Goal: Task Accomplishment & Management: Use online tool/utility

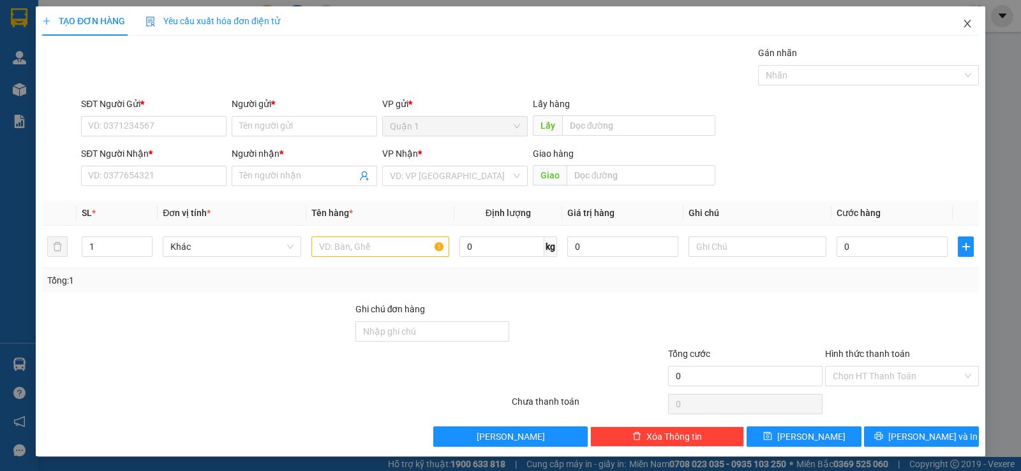
click at [962, 21] on icon "close" at bounding box center [967, 23] width 10 height 10
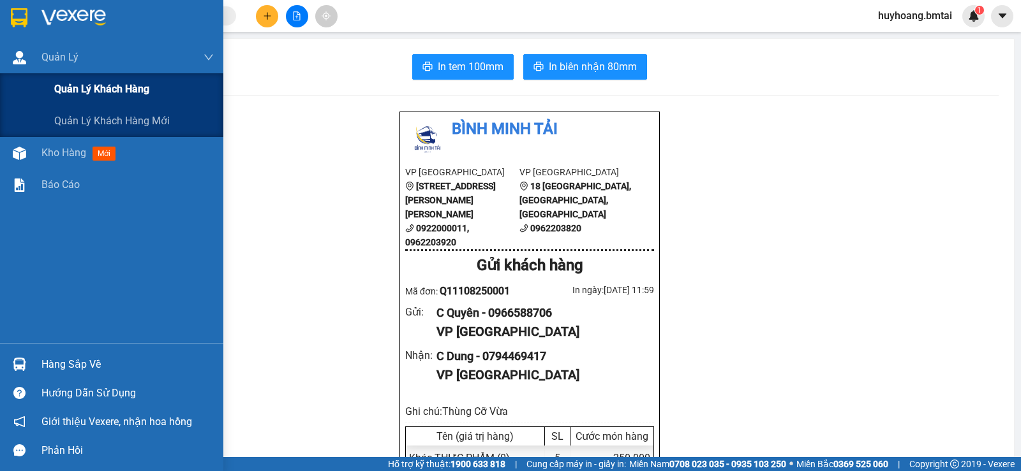
click at [22, 88] on div "Quản lý khách hàng" at bounding box center [111, 89] width 223 height 32
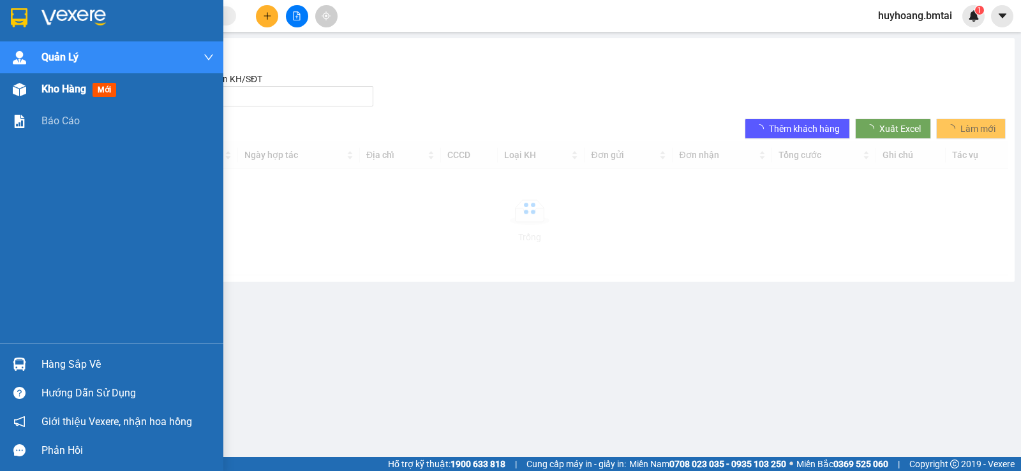
click at [32, 92] on div "Kho hàng mới" at bounding box center [111, 89] width 223 height 32
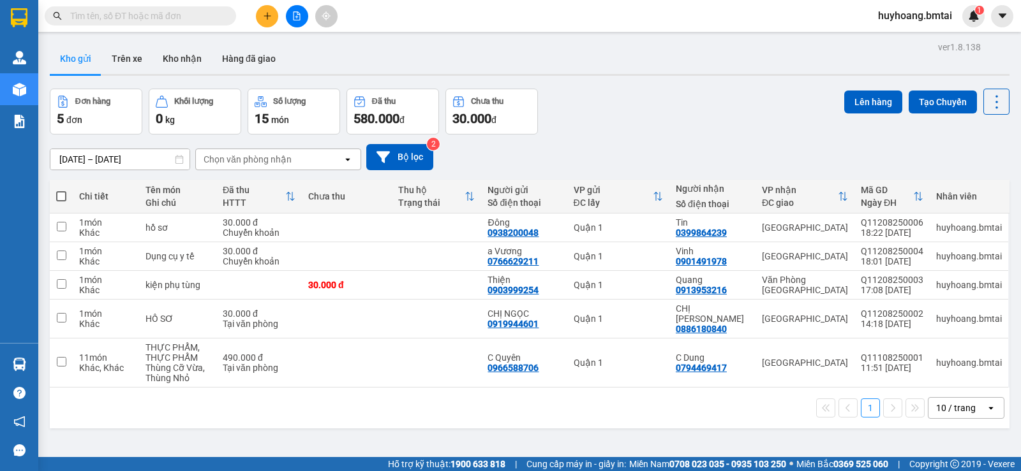
click at [589, 371] on td "Quận 1" at bounding box center [618, 363] width 102 height 49
checkbox input "true"
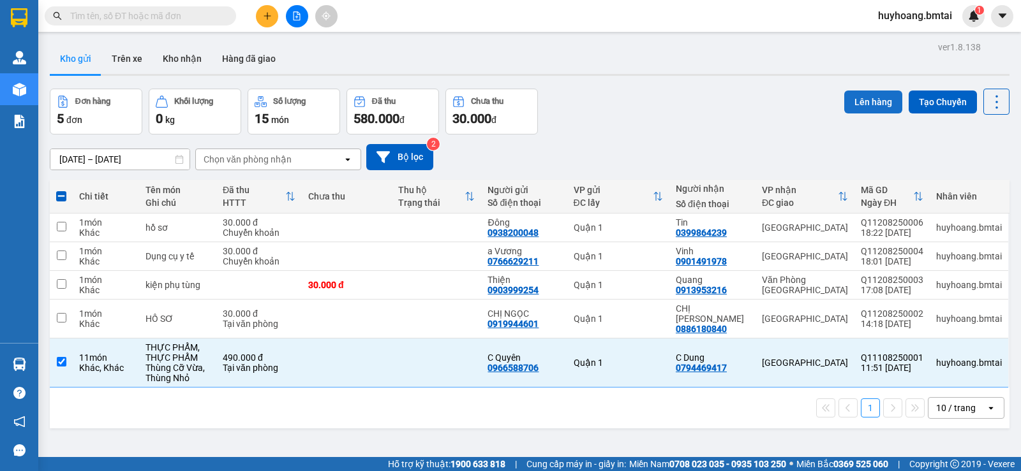
click at [844, 102] on button "Lên hàng" at bounding box center [873, 102] width 58 height 23
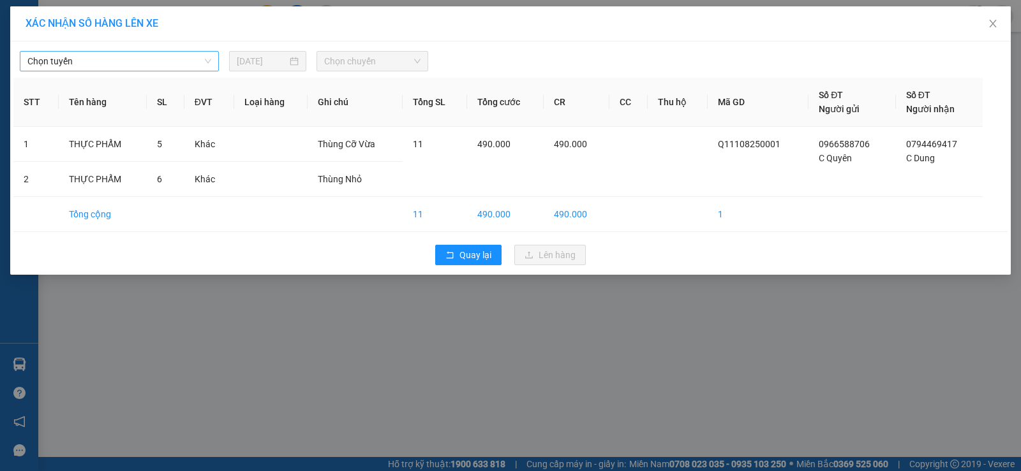
click at [192, 55] on span "Chọn tuyến" at bounding box center [119, 61] width 184 height 19
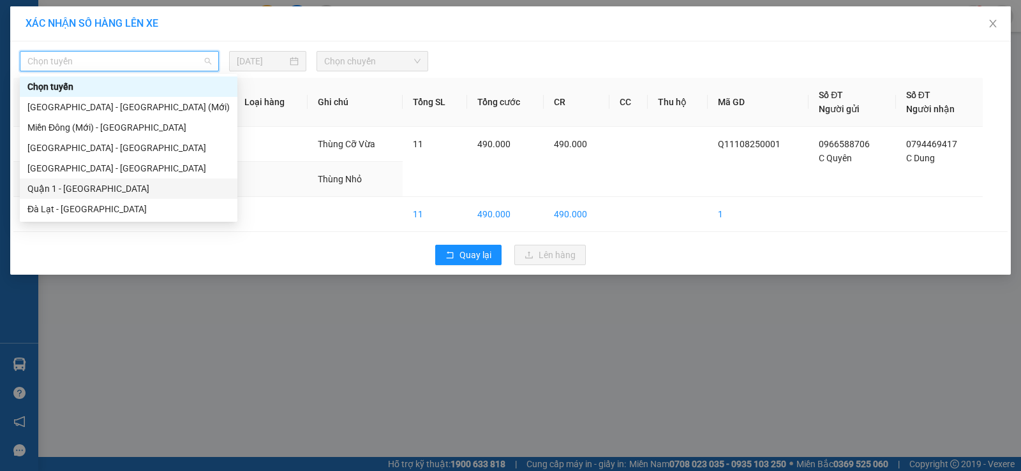
click at [126, 188] on div "Quận 1 - Nha Trang" at bounding box center [128, 189] width 202 height 14
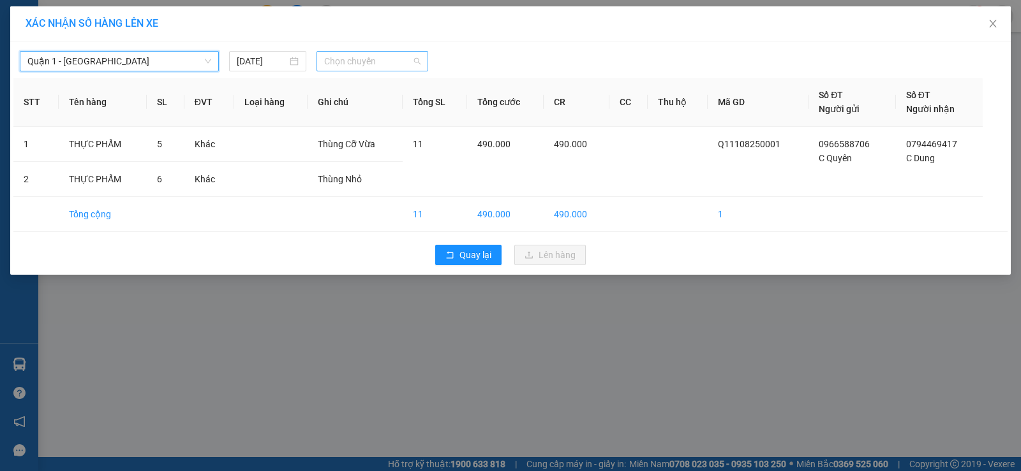
click at [360, 66] on span "Chọn chuyến" at bounding box center [372, 61] width 96 height 19
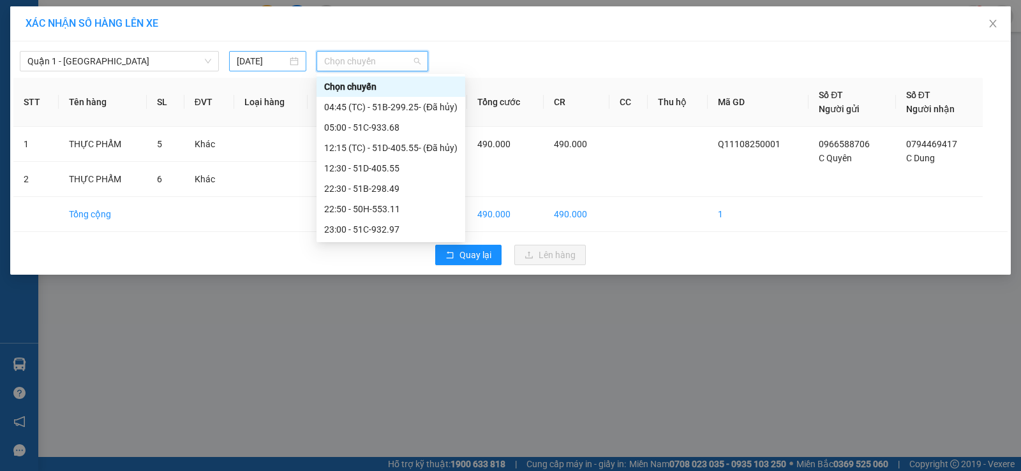
click at [288, 62] on div "12/08/2025" at bounding box center [268, 61] width 62 height 14
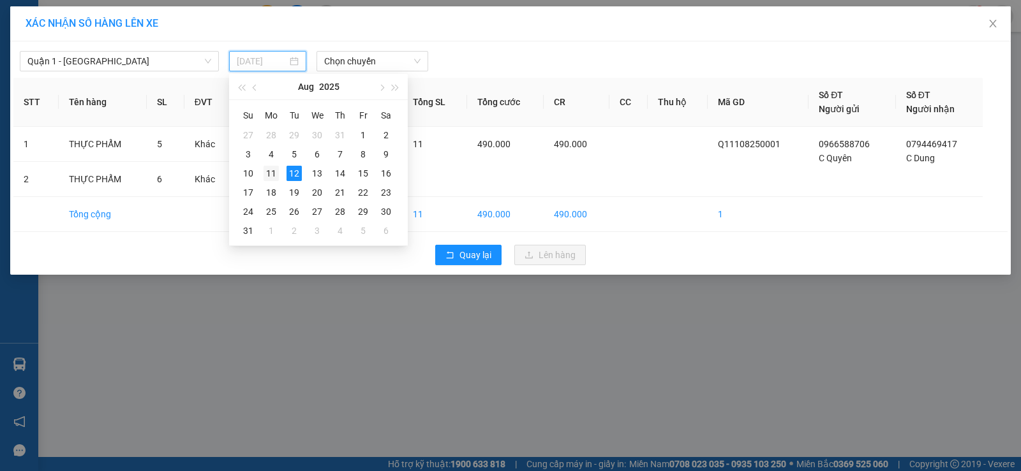
click at [269, 178] on div "11" at bounding box center [270, 173] width 15 height 15
type input "11/08/2025"
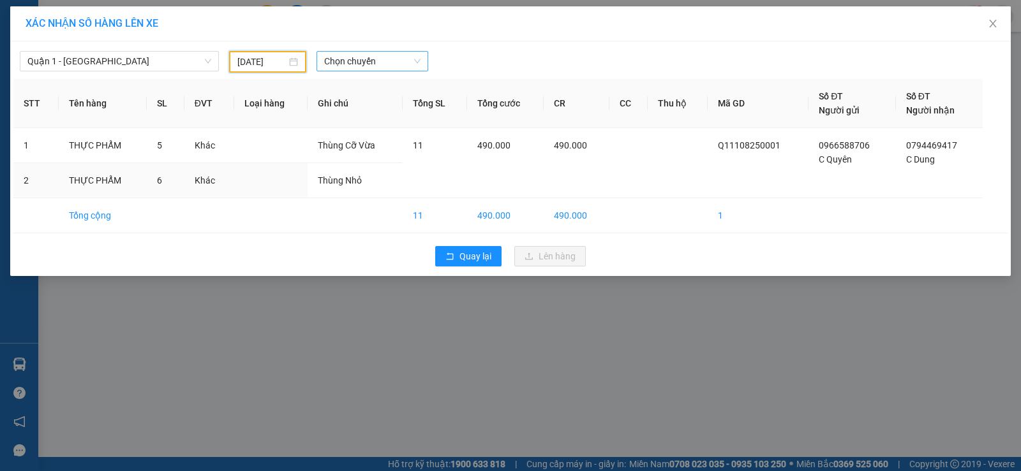
click at [364, 64] on span "Chọn chuyến" at bounding box center [372, 61] width 96 height 19
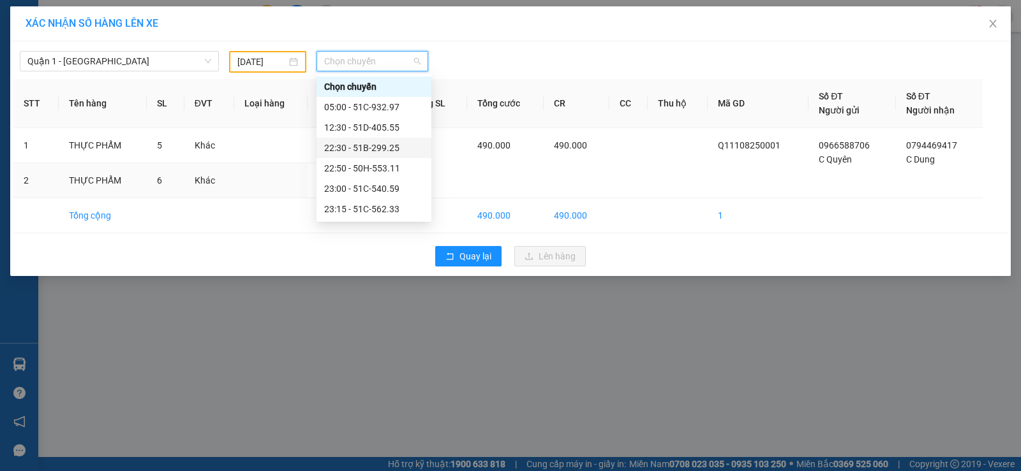
click at [368, 152] on div "22:30 - 51B-299.25" at bounding box center [374, 148] width 100 height 14
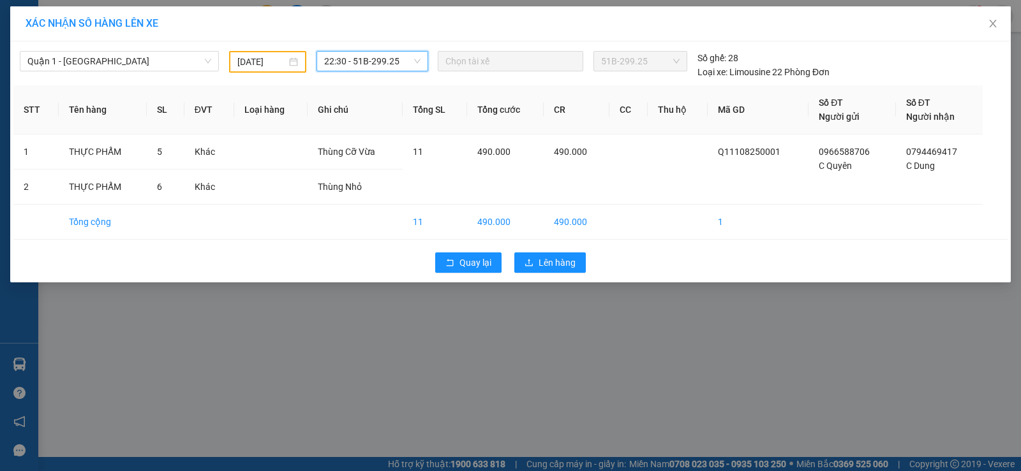
click at [373, 52] on span "22:30 - 51B-299.25" at bounding box center [372, 61] width 96 height 19
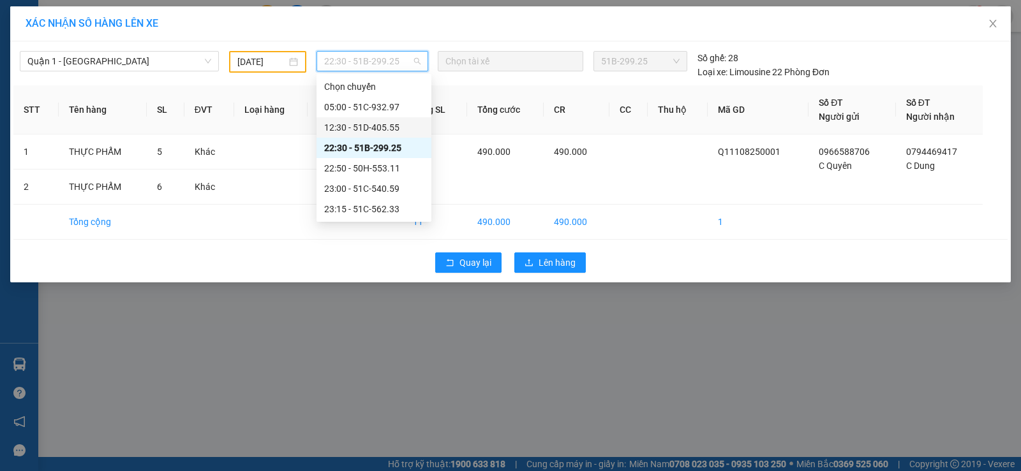
click at [371, 129] on div "12:30 - 51D-405.55" at bounding box center [374, 128] width 100 height 14
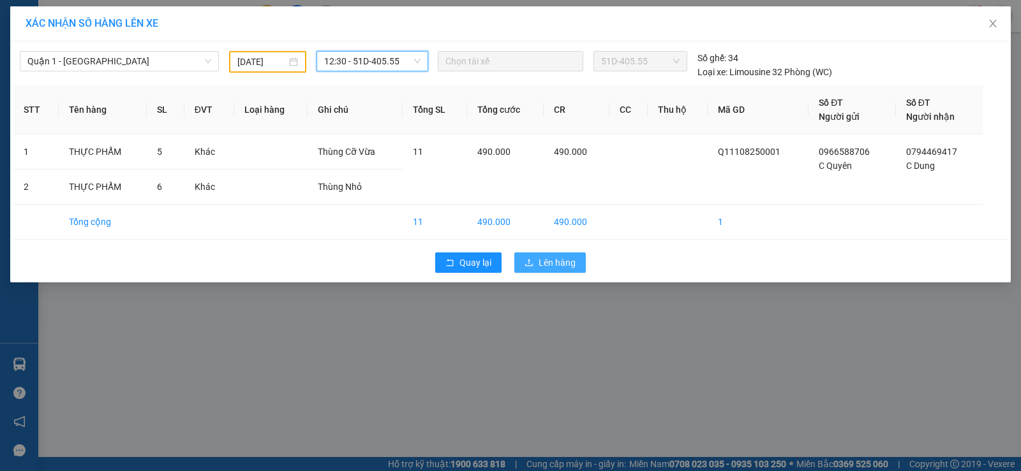
click at [540, 268] on span "Lên hàng" at bounding box center [556, 263] width 37 height 14
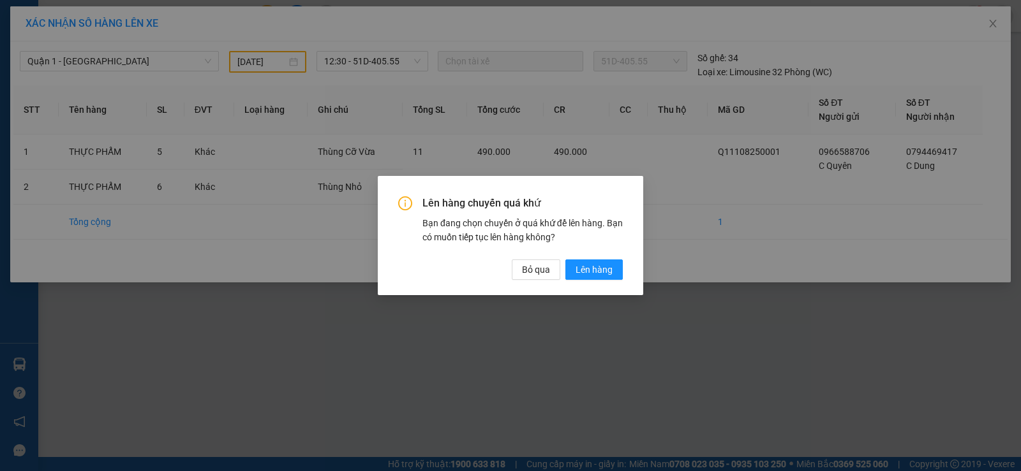
click at [599, 283] on div "Lên hàng chuyến quá khứ Bạn đang chọn chuyến ở quá khứ để lên hàng. Bạn có muốn…" at bounding box center [510, 235] width 265 height 119
click at [594, 274] on span "Lên hàng" at bounding box center [593, 270] width 37 height 14
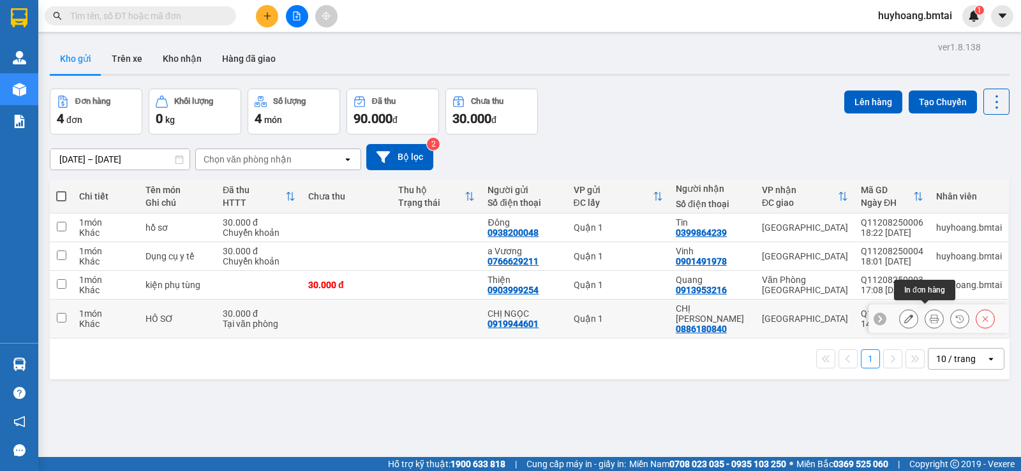
click at [930, 318] on button at bounding box center [934, 319] width 18 height 22
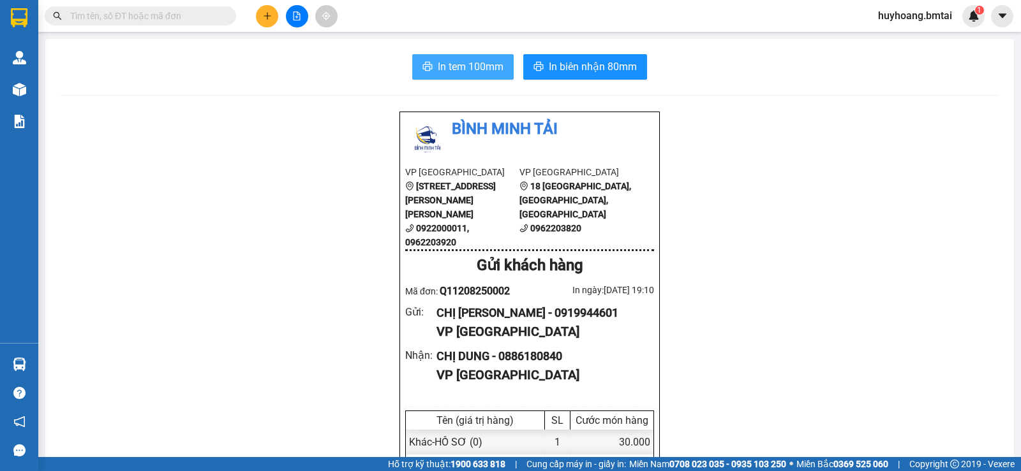
click at [466, 67] on span "In tem 100mm" at bounding box center [471, 67] width 66 height 16
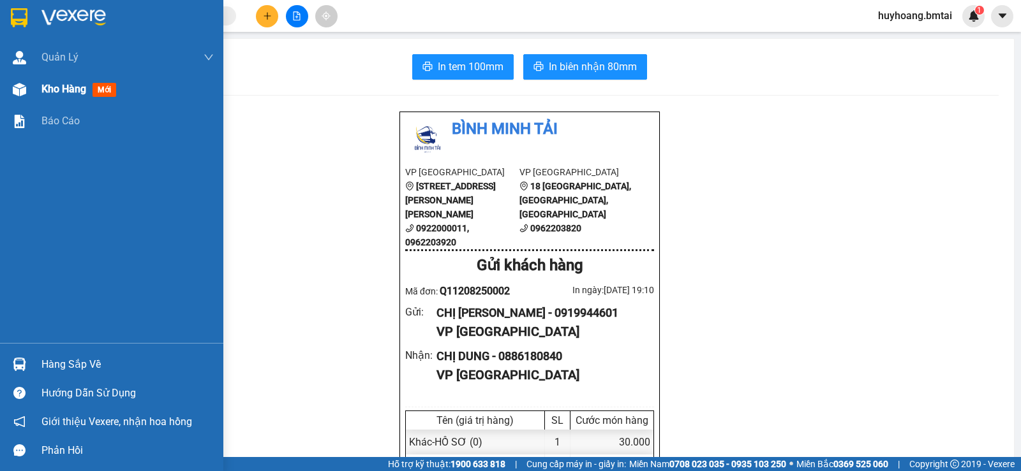
click at [23, 87] on img at bounding box center [19, 89] width 13 height 13
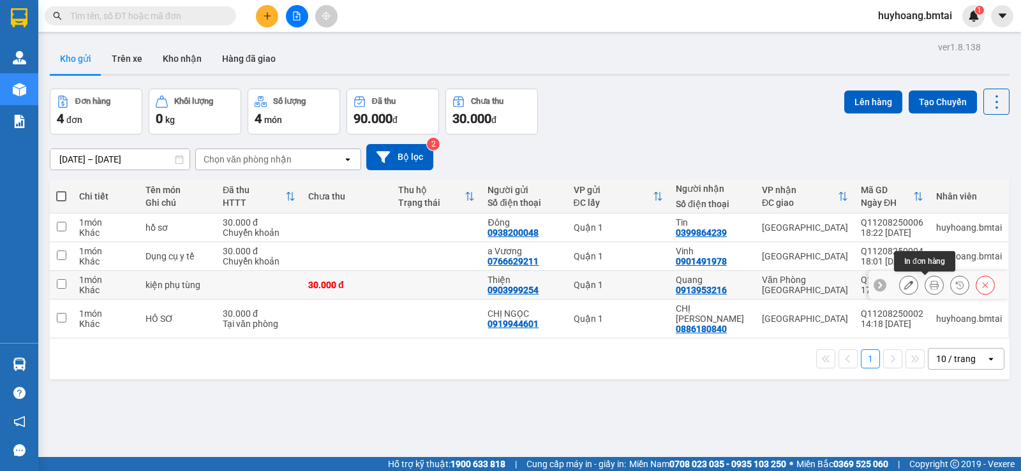
click at [929, 287] on icon at bounding box center [933, 285] width 9 height 9
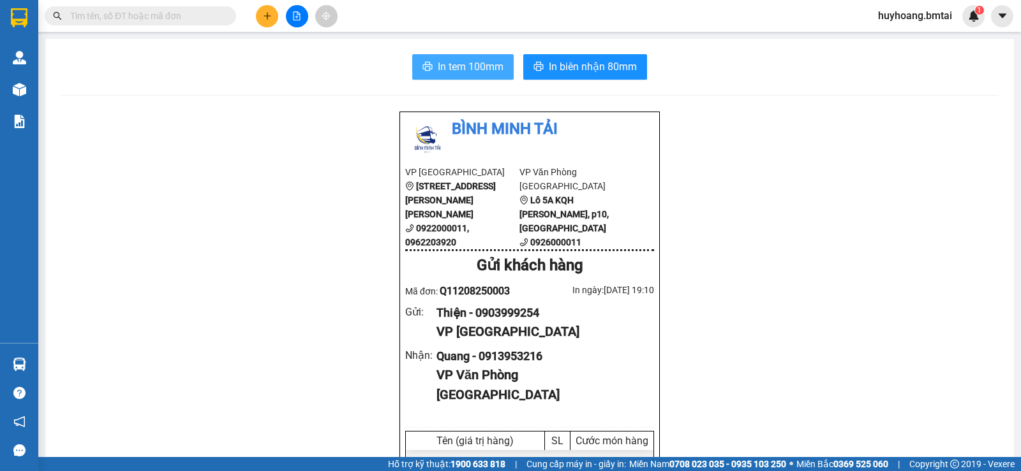
click at [462, 78] on button "In tem 100mm" at bounding box center [462, 67] width 101 height 26
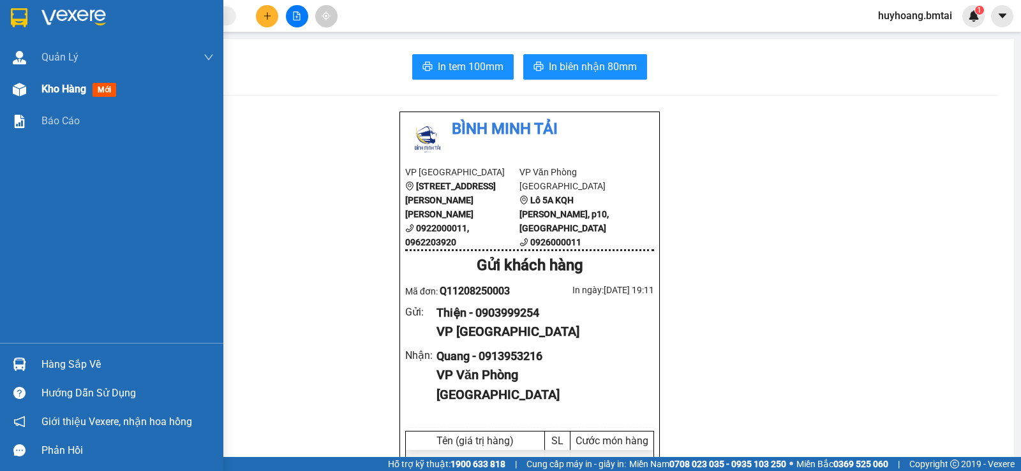
click at [32, 89] on div "Kho hàng mới" at bounding box center [111, 89] width 223 height 32
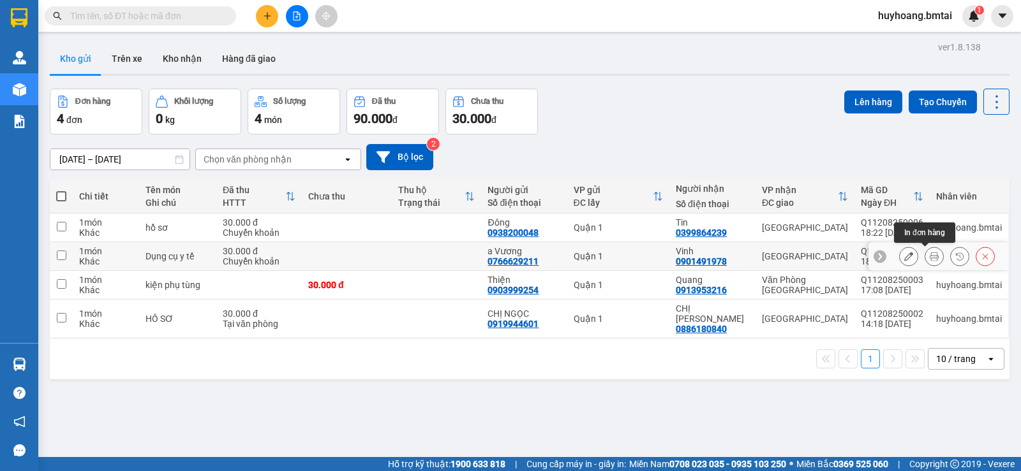
click at [929, 256] on icon at bounding box center [933, 256] width 9 height 9
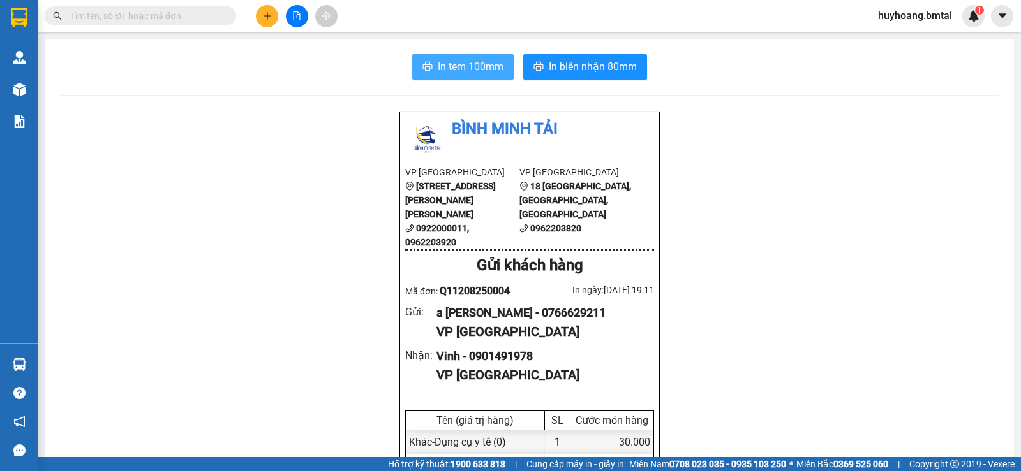
click at [476, 66] on span "In tem 100mm" at bounding box center [471, 67] width 66 height 16
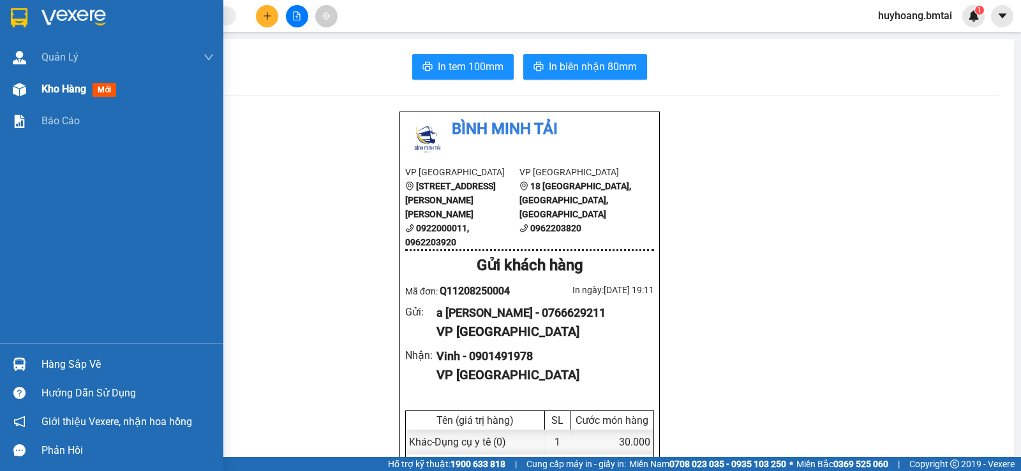
click at [18, 88] on img at bounding box center [19, 89] width 13 height 13
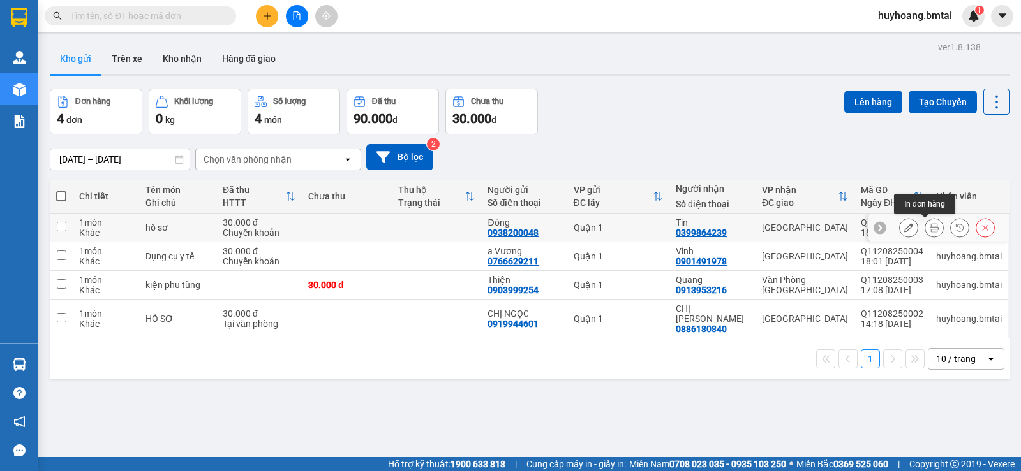
click at [929, 229] on icon at bounding box center [933, 227] width 9 height 9
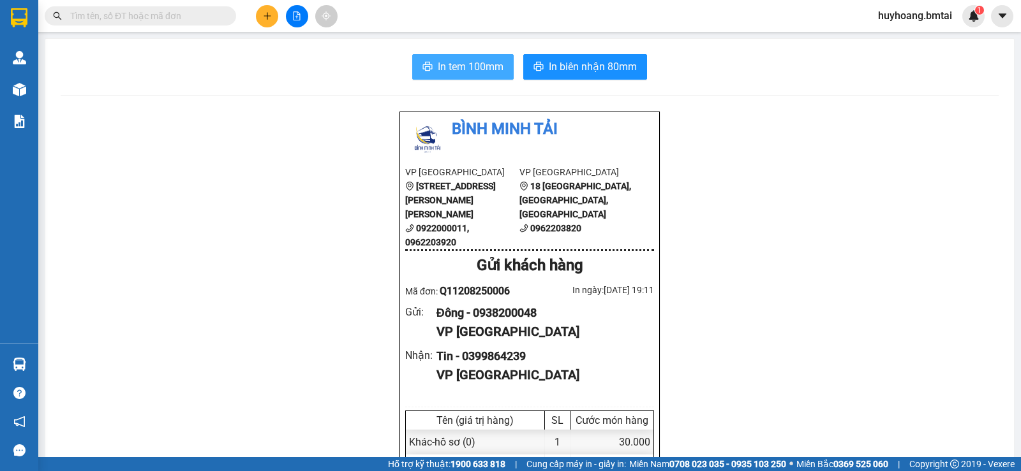
click at [472, 78] on button "In tem 100mm" at bounding box center [462, 67] width 101 height 26
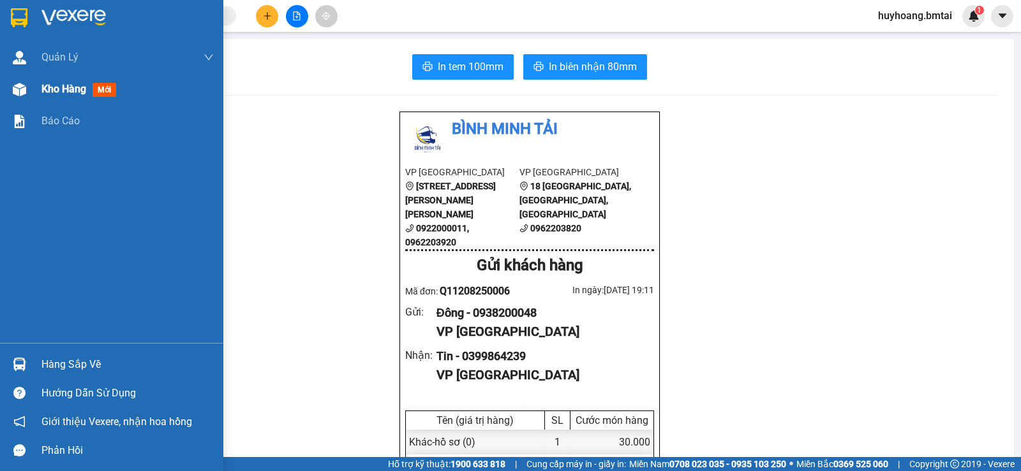
click at [29, 85] on div at bounding box center [19, 89] width 22 height 22
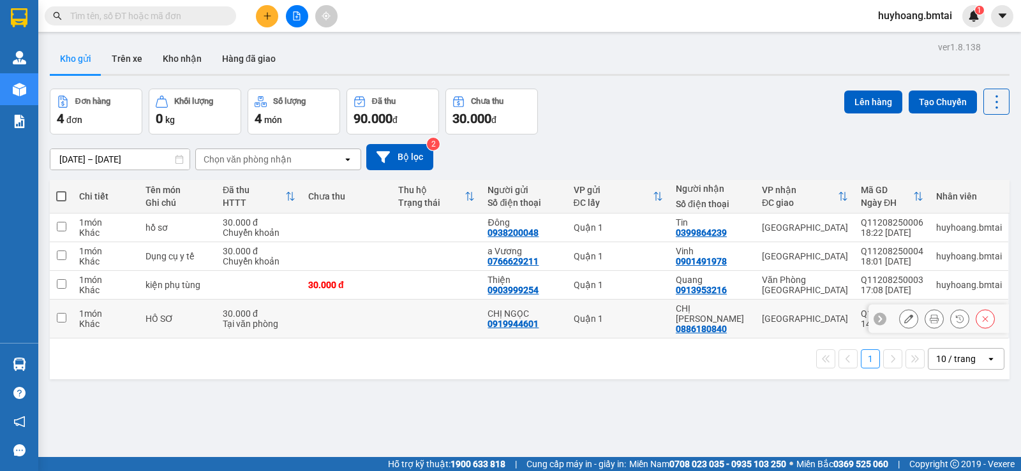
click at [786, 315] on div "Nha Trang" at bounding box center [805, 319] width 86 height 10
checkbox input "true"
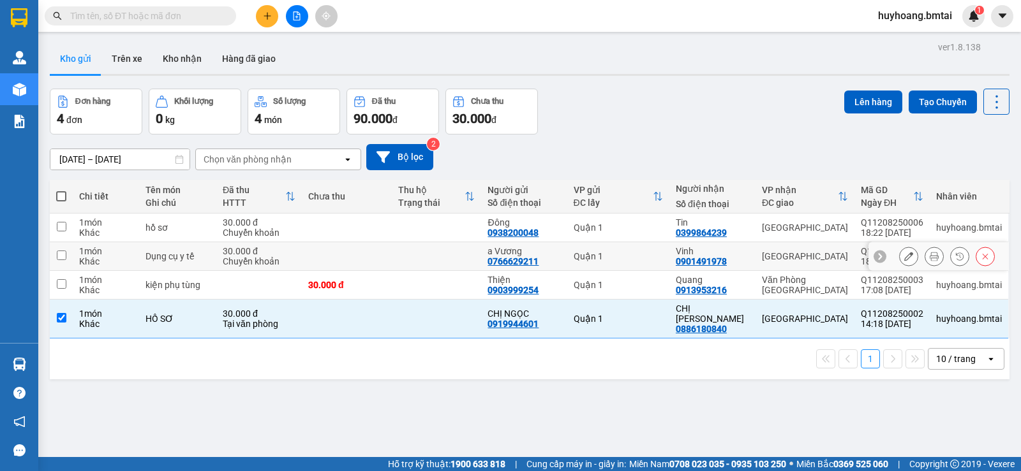
click at [809, 256] on div "Nha Trang" at bounding box center [805, 256] width 86 height 10
checkbox input "true"
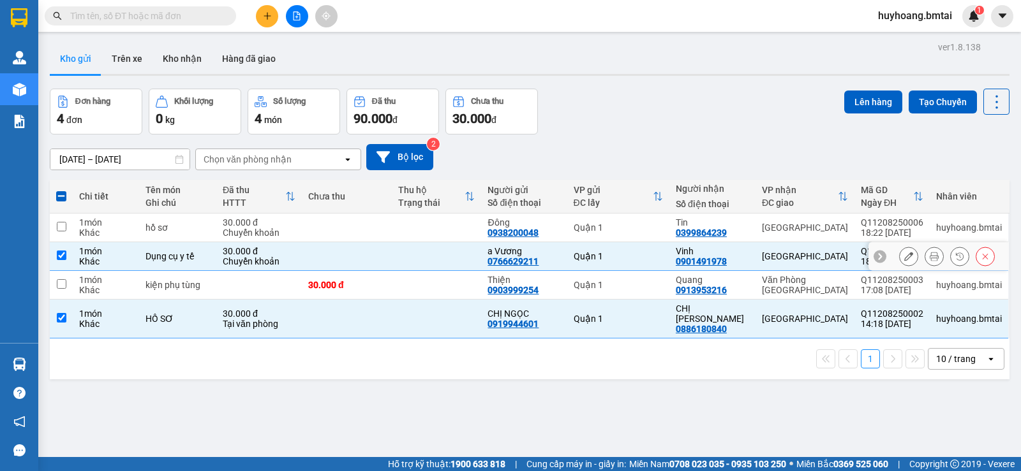
click at [809, 230] on div "Nha Trang" at bounding box center [805, 228] width 86 height 10
checkbox input "true"
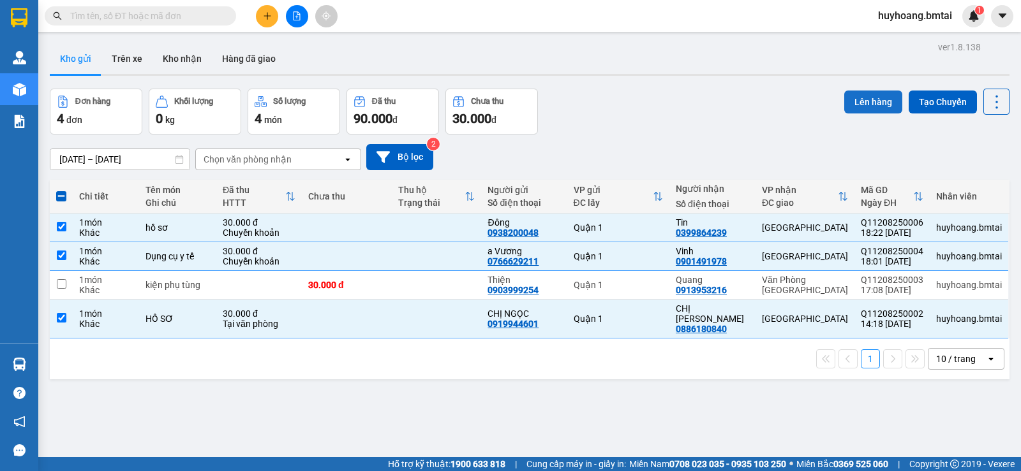
click at [872, 108] on button "Lên hàng" at bounding box center [873, 102] width 58 height 23
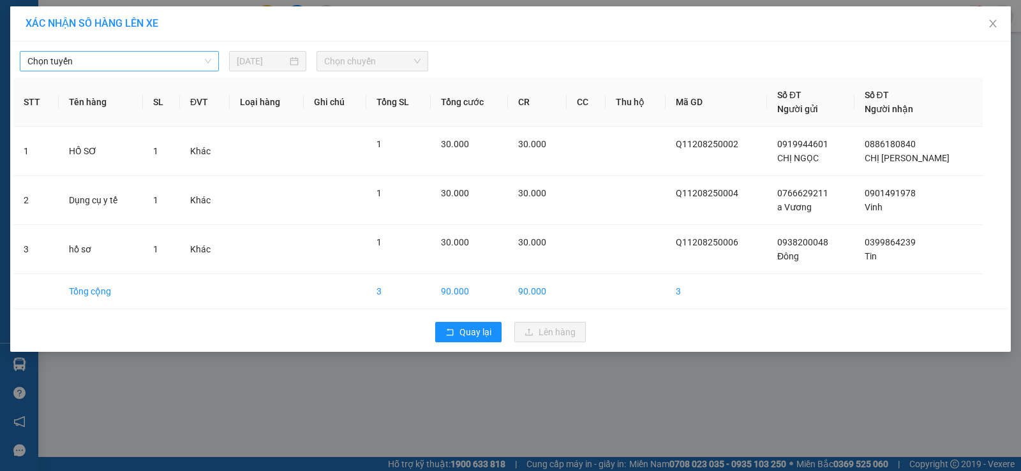
click at [198, 62] on span "Chọn tuyến" at bounding box center [119, 61] width 184 height 19
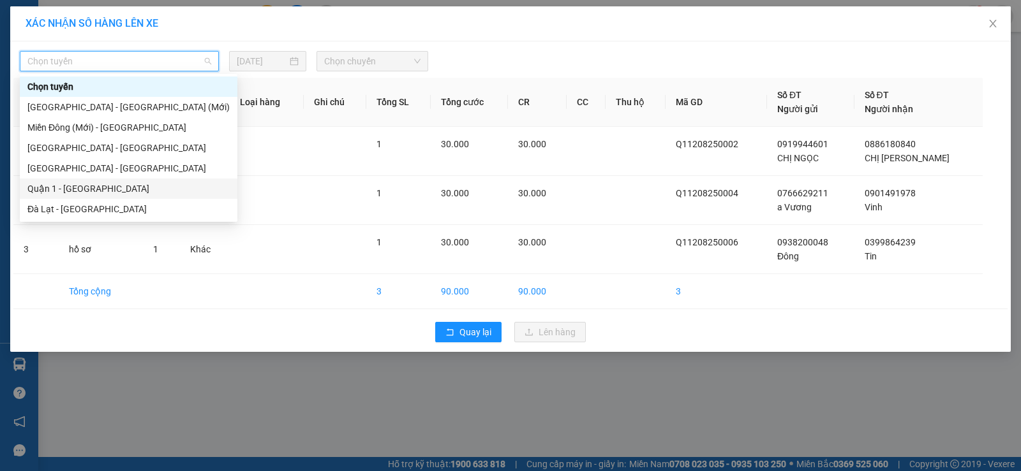
click at [111, 191] on div "Quận 1 - Nha Trang" at bounding box center [128, 189] width 202 height 14
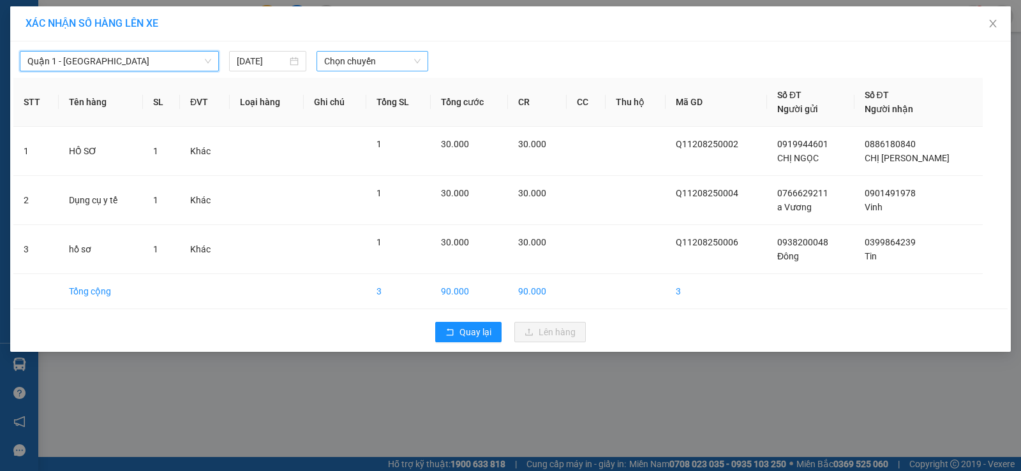
click at [402, 64] on span "Chọn chuyến" at bounding box center [372, 61] width 96 height 19
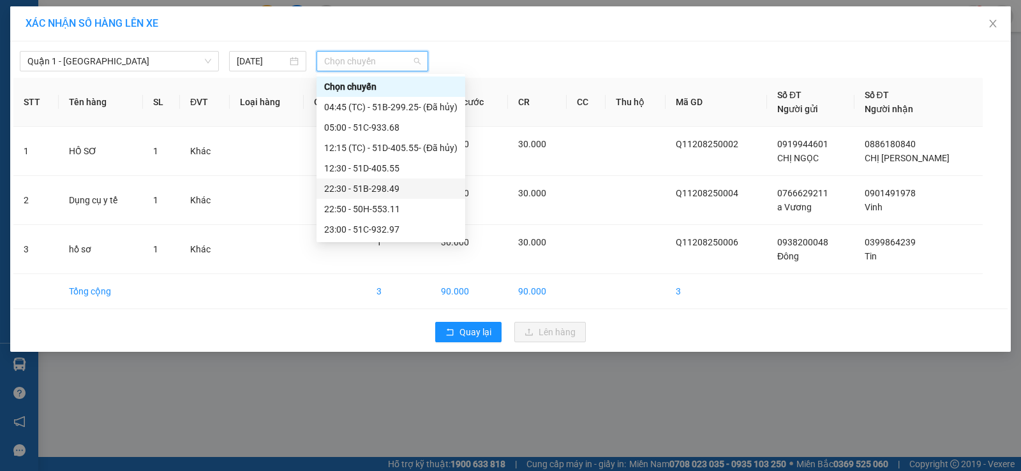
click at [383, 191] on div "22:30 - 51B-298.49" at bounding box center [390, 189] width 133 height 14
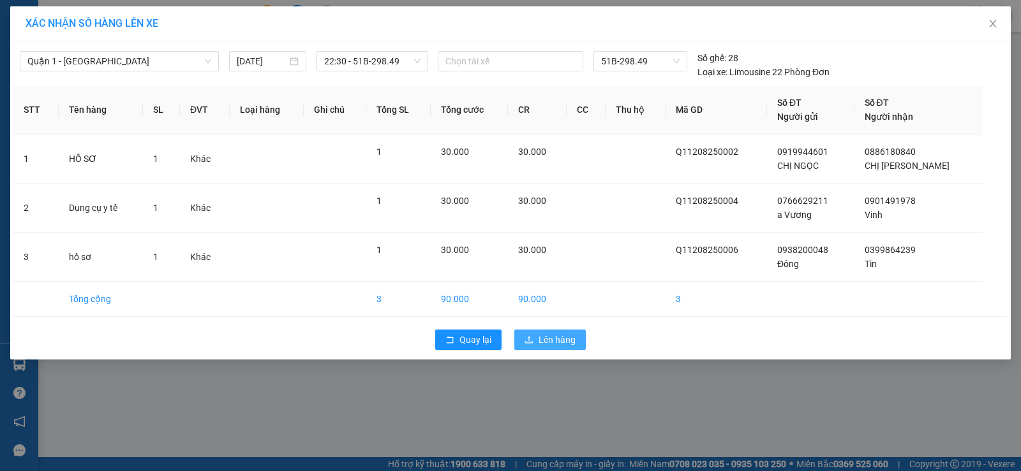
click at [552, 337] on span "Lên hàng" at bounding box center [556, 340] width 37 height 14
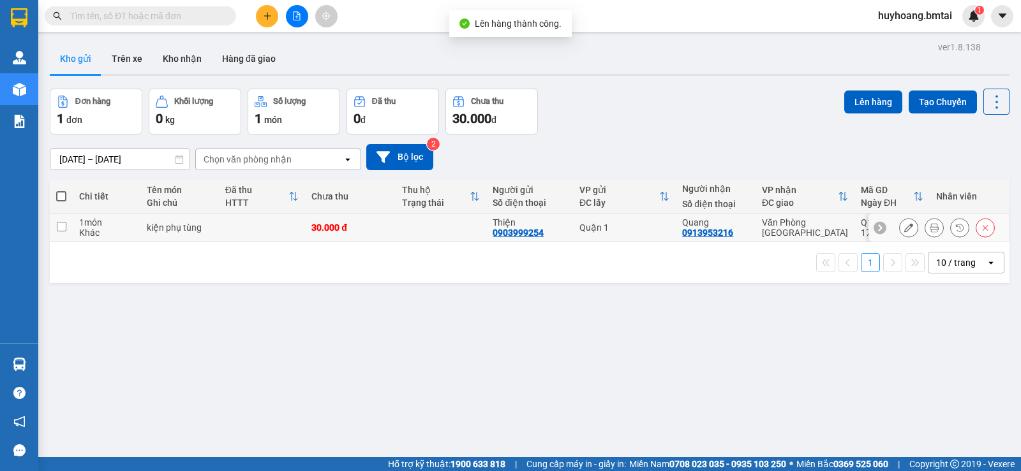
click at [451, 225] on td at bounding box center [440, 228] width 91 height 29
checkbox input "true"
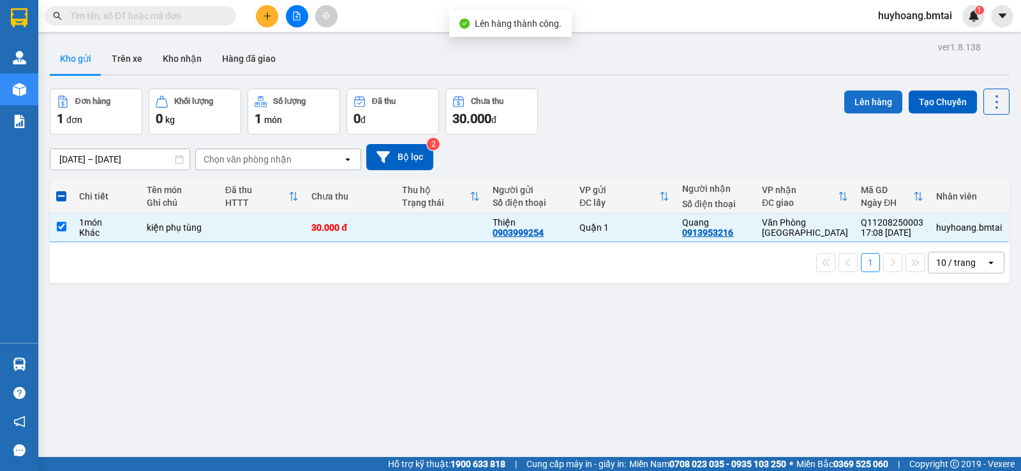
click at [845, 100] on button "Lên hàng" at bounding box center [873, 102] width 58 height 23
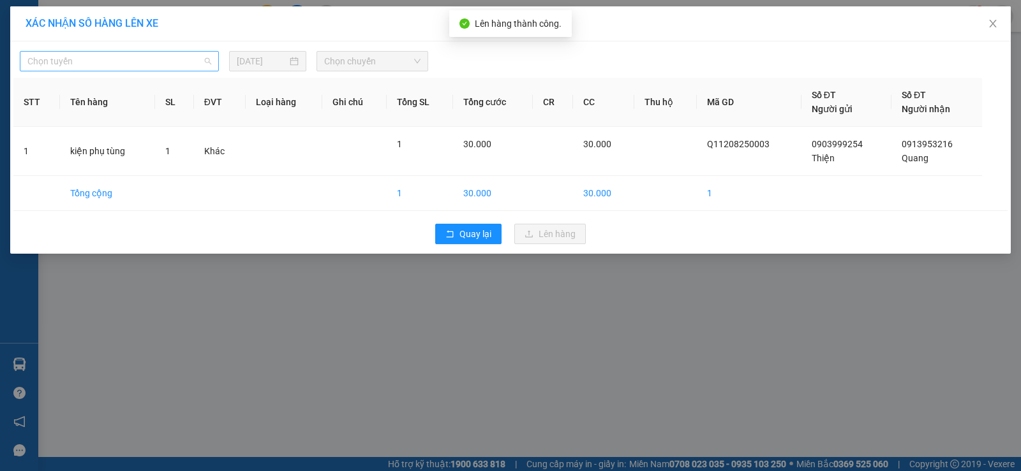
click at [201, 65] on span "Chọn tuyến" at bounding box center [119, 61] width 184 height 19
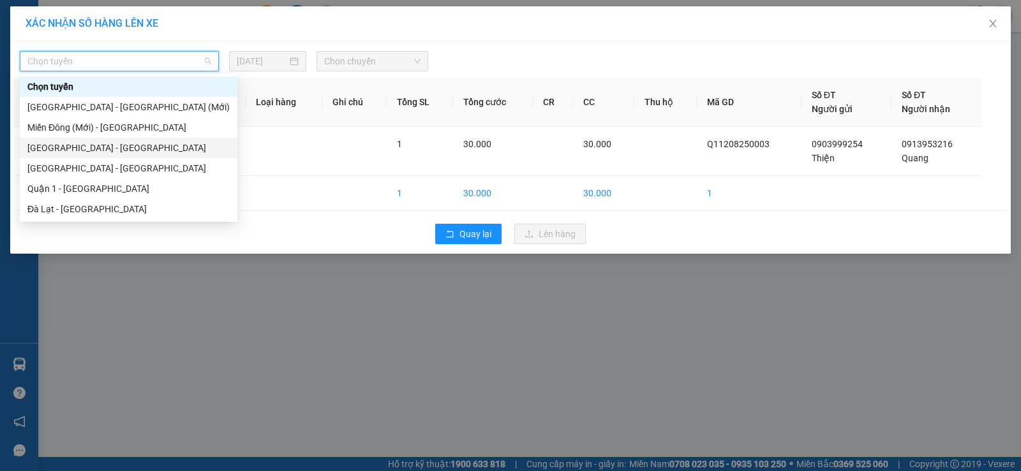
click at [130, 147] on div "Sài Gòn - Đà Lạt" at bounding box center [128, 148] width 202 height 14
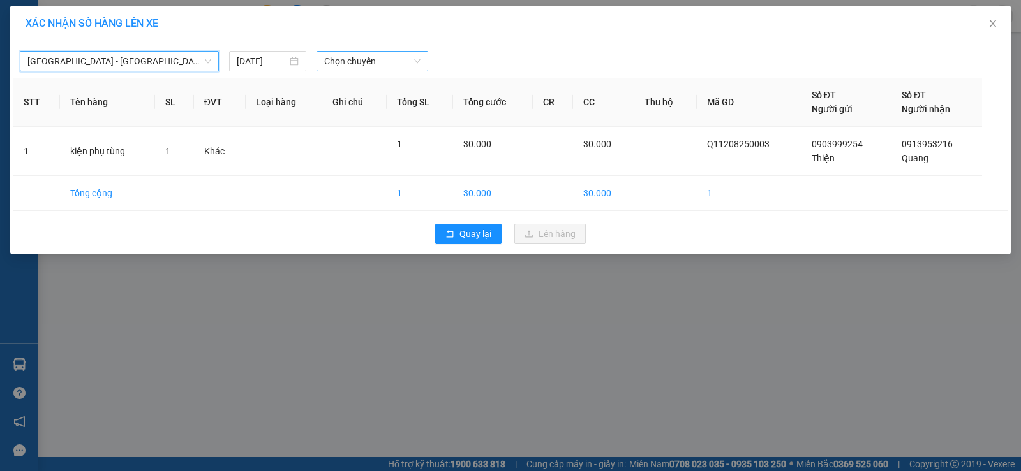
click at [401, 64] on span "Chọn chuyến" at bounding box center [372, 61] width 96 height 19
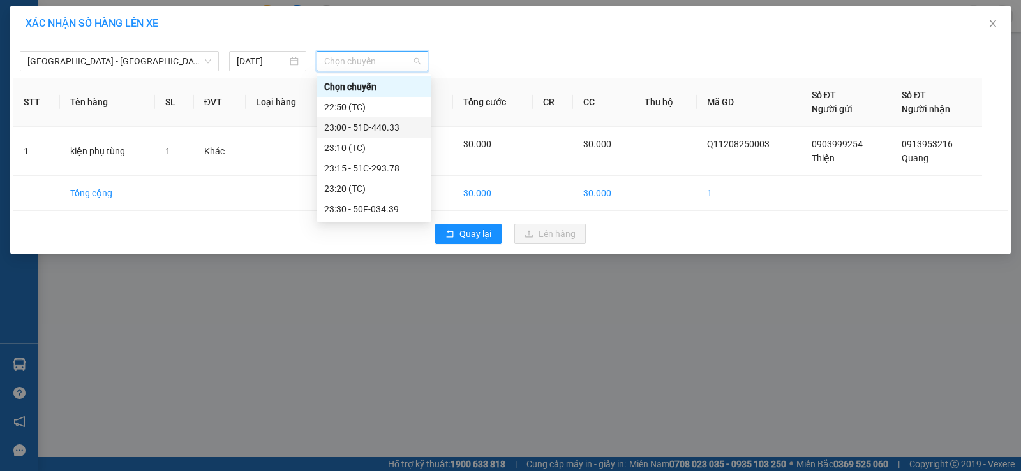
click at [385, 122] on div "23:00 - 51D-440.33" at bounding box center [374, 128] width 100 height 14
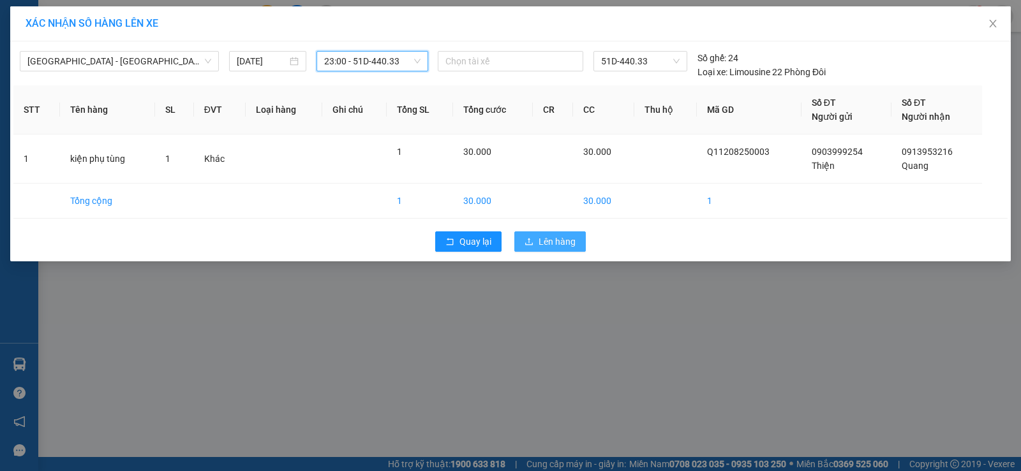
click at [563, 239] on span "Lên hàng" at bounding box center [556, 242] width 37 height 14
